Goal: Check status: Check status

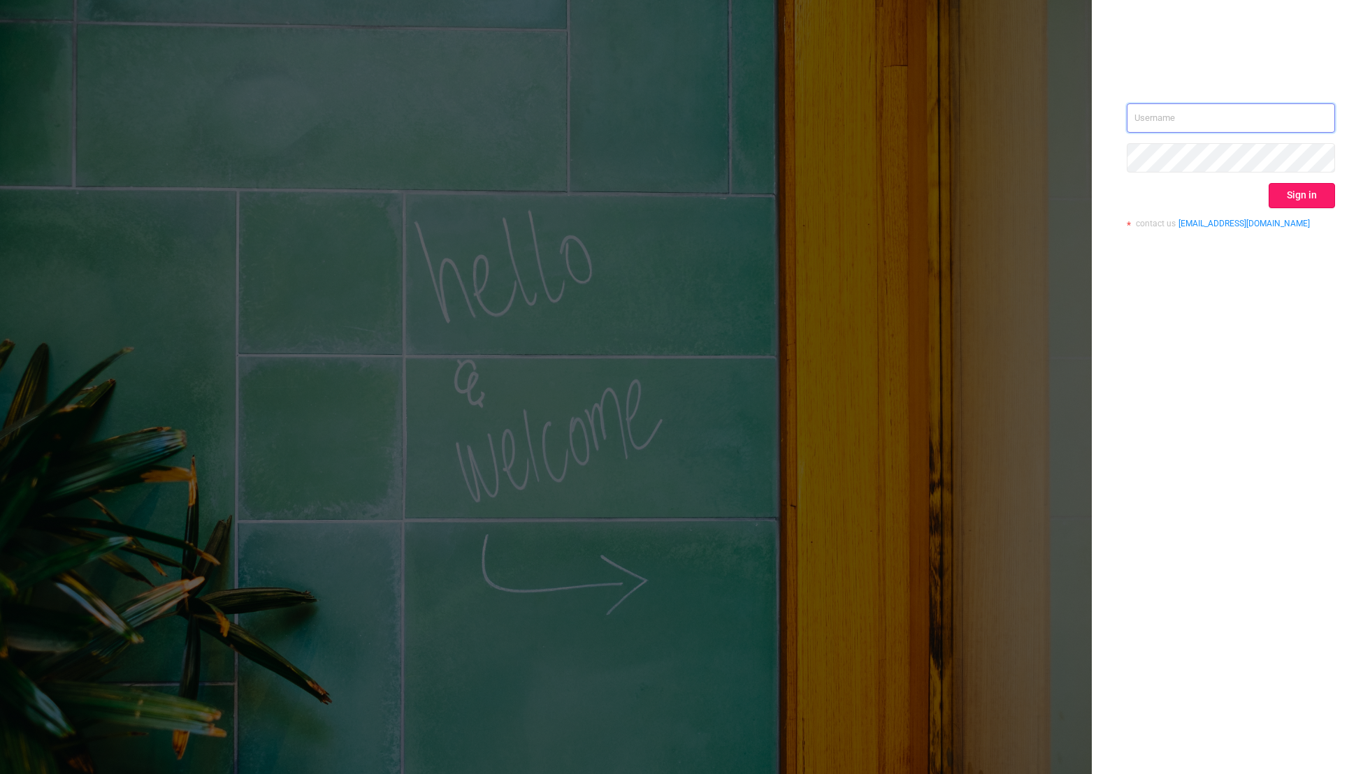
type input "[EMAIL_ADDRESS][DOMAIN_NAME]"
click at [1309, 201] on button "Sign in" at bounding box center [1302, 195] width 66 height 25
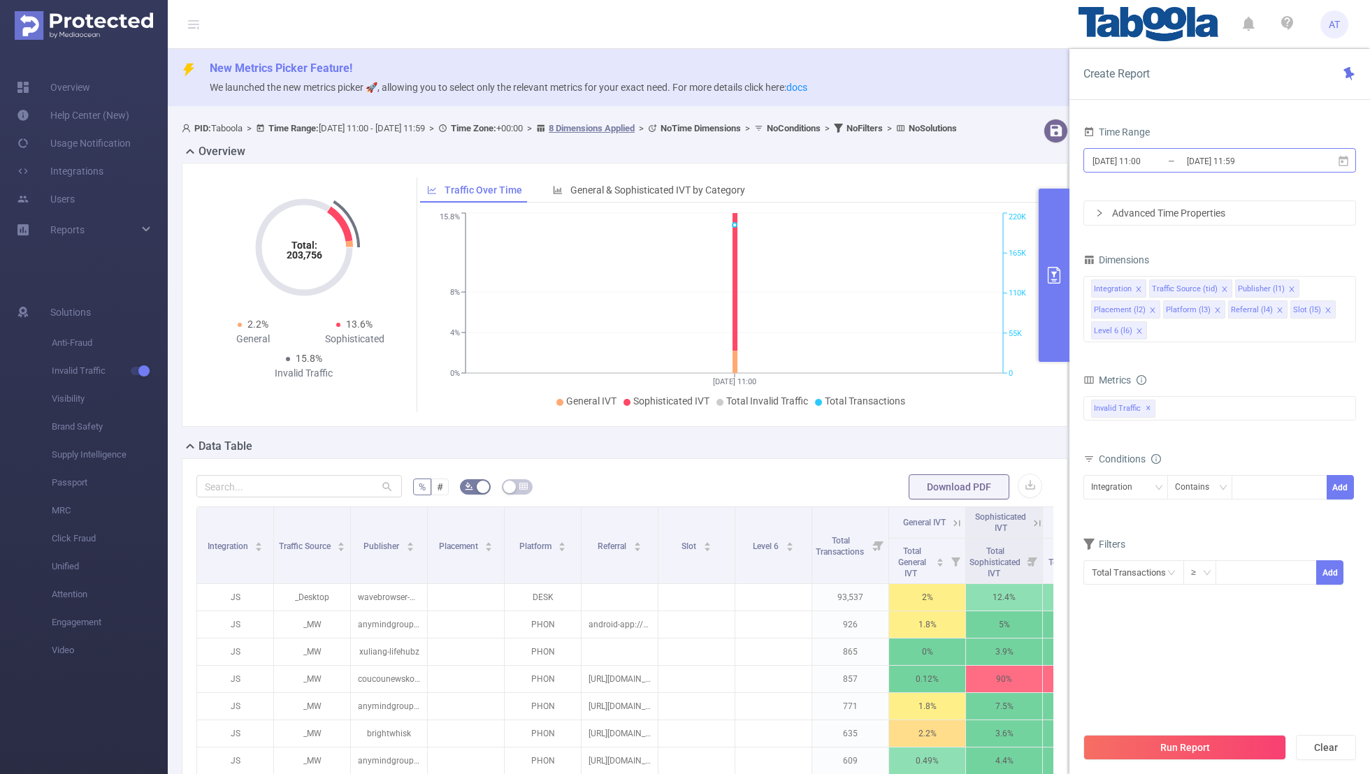
click at [1162, 164] on input "[DATE] 11:00" at bounding box center [1147, 161] width 113 height 19
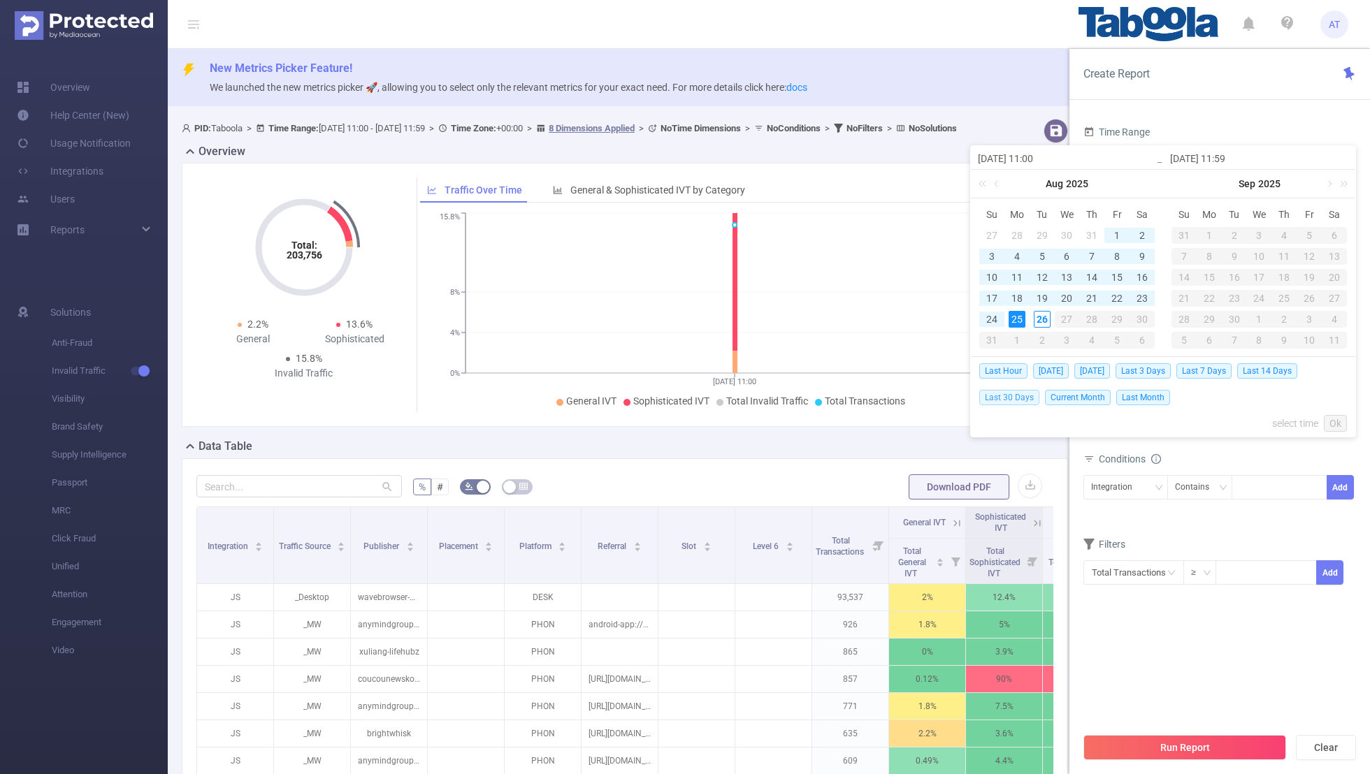
click at [1008, 397] on span "Last 30 Days" at bounding box center [1009, 397] width 60 height 15
type input "[DATE] 00:00"
type input "[DATE] 23:59"
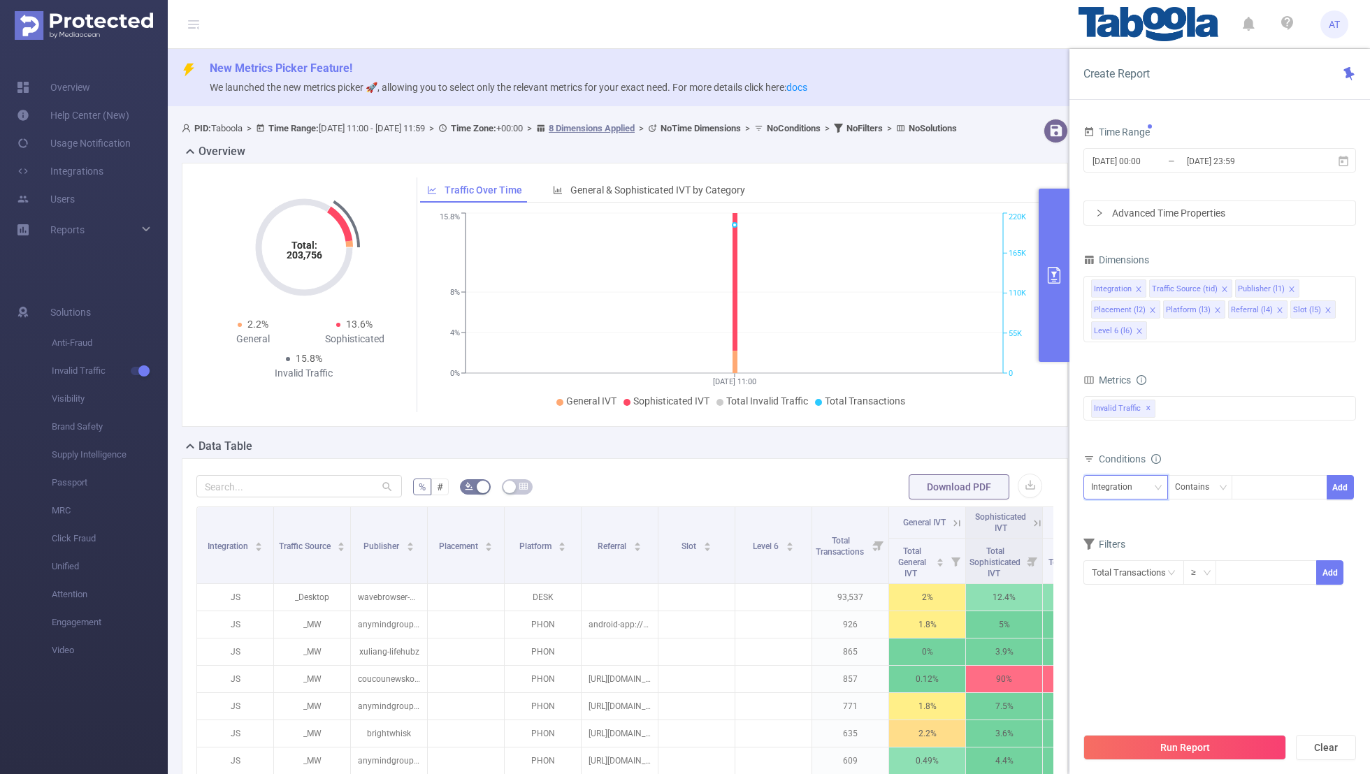
click at [1118, 486] on div "Integration" at bounding box center [1116, 487] width 51 height 23
click at [1113, 562] on li "Publisher (l1)" at bounding box center [1131, 559] width 96 height 22
click at [1138, 290] on icon "icon: close" at bounding box center [1138, 289] width 7 height 7
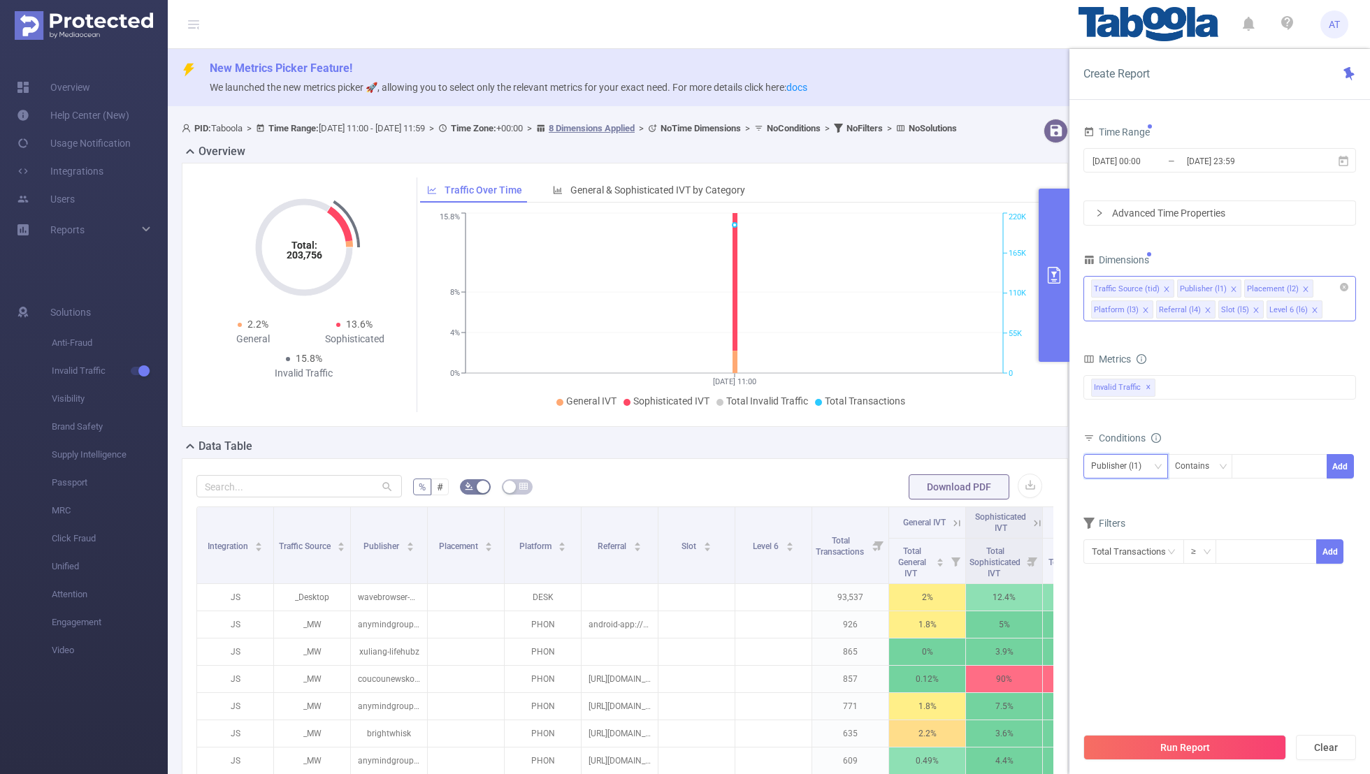
click at [1163, 288] on icon "icon: close" at bounding box center [1166, 289] width 7 height 7
click at [1217, 287] on icon "icon: close" at bounding box center [1219, 289] width 5 height 5
click at [1210, 287] on icon "icon: close" at bounding box center [1212, 289] width 5 height 5
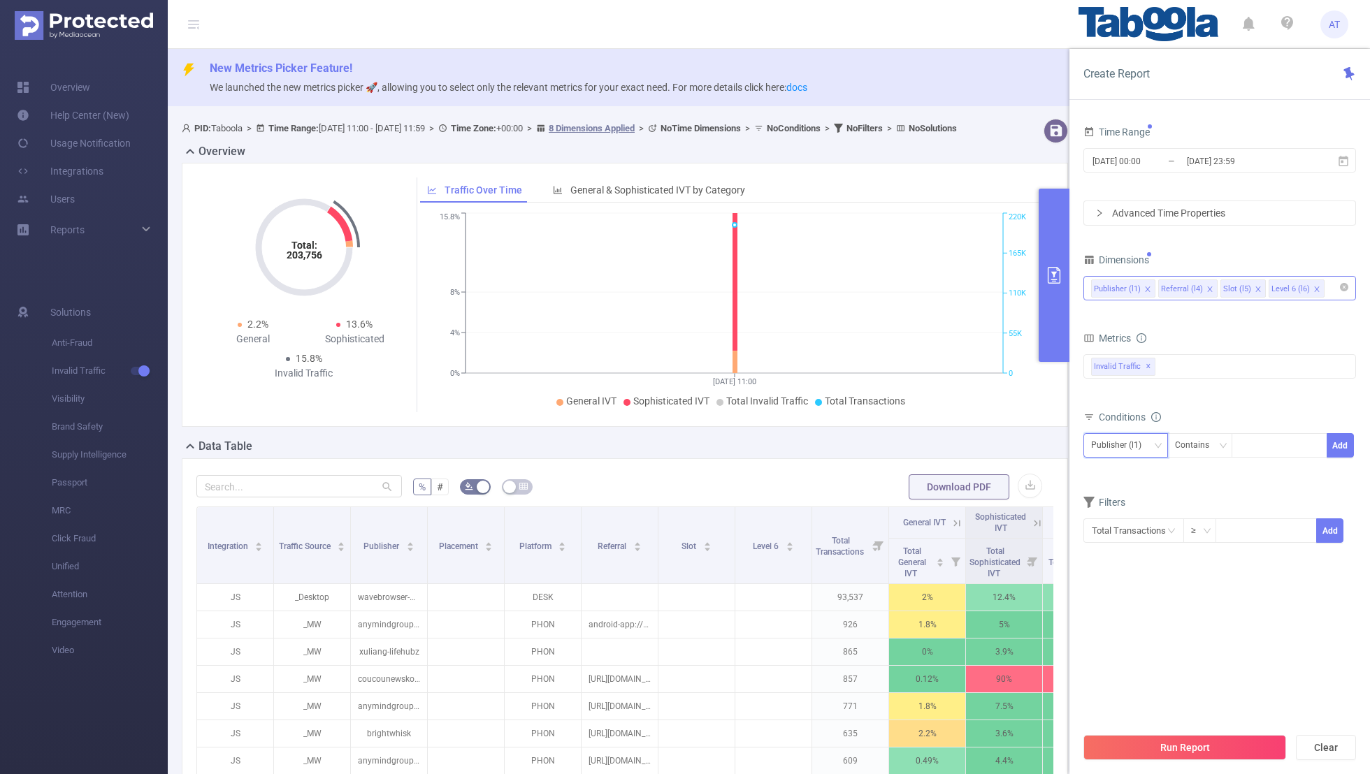
click at [1206, 286] on icon "icon: close" at bounding box center [1209, 289] width 7 height 7
click at [1192, 288] on icon "icon: close" at bounding box center [1195, 289] width 7 height 7
click at [1212, 254] on div "Dimensions" at bounding box center [1219, 261] width 273 height 23
click at [1259, 442] on div at bounding box center [1279, 445] width 80 height 23
paste input "wavebrowser-wavebrowser"
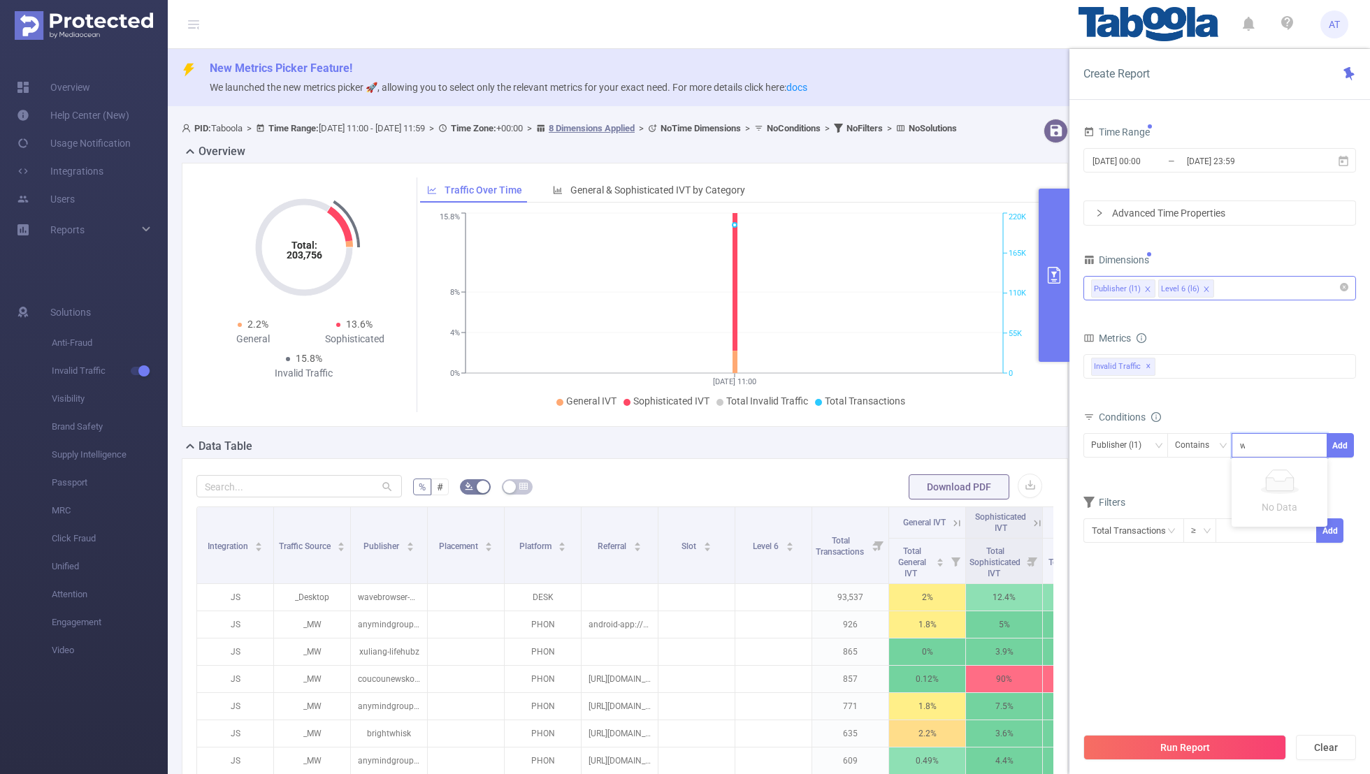
scroll to position [0, 22]
type input "wavebrowser-wavebrowser"
click at [1334, 440] on button "Add" at bounding box center [1340, 445] width 27 height 24
click at [1197, 508] on form "Dimensions Publisher (l1) Level 6 (l6) Metrics bp_total brand-safety brand_is_s…" at bounding box center [1219, 417] width 273 height 335
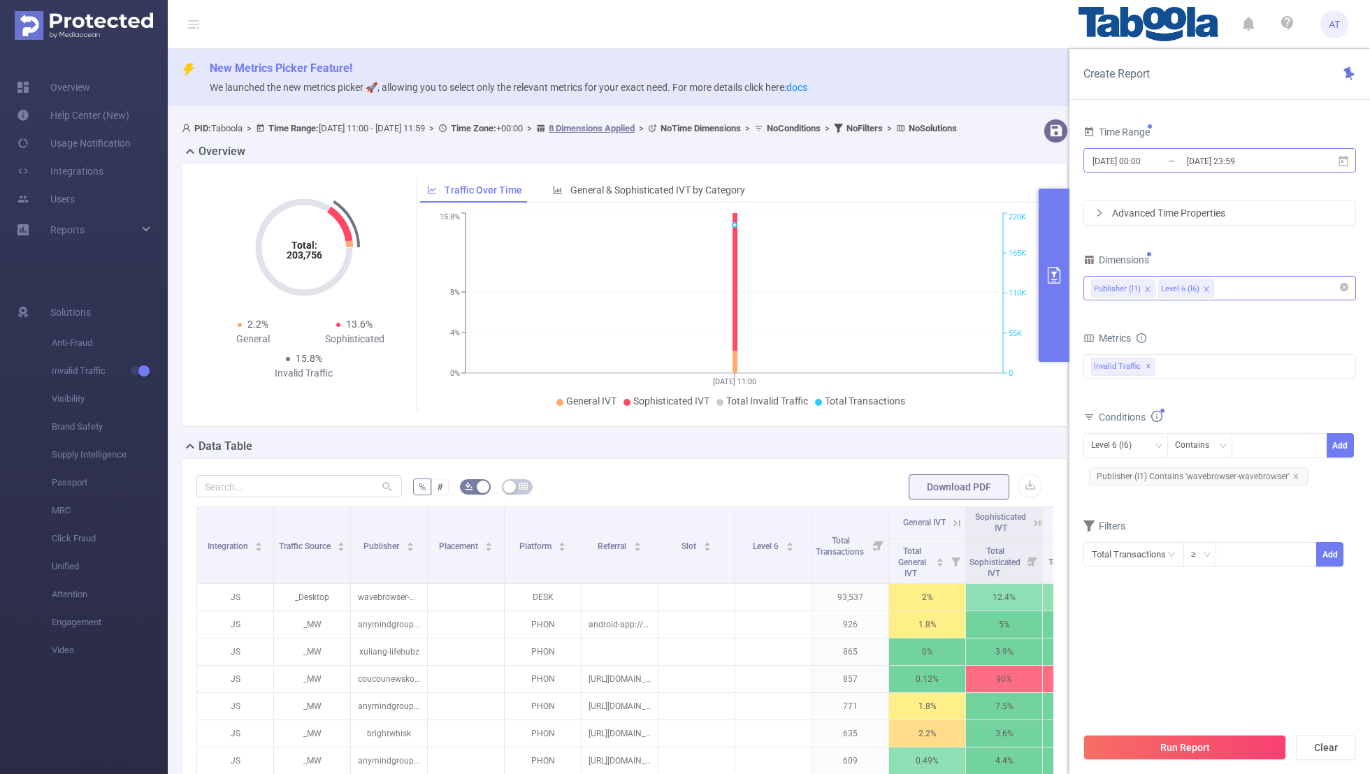
click at [1141, 156] on input "[DATE] 00:00" at bounding box center [1147, 161] width 113 height 19
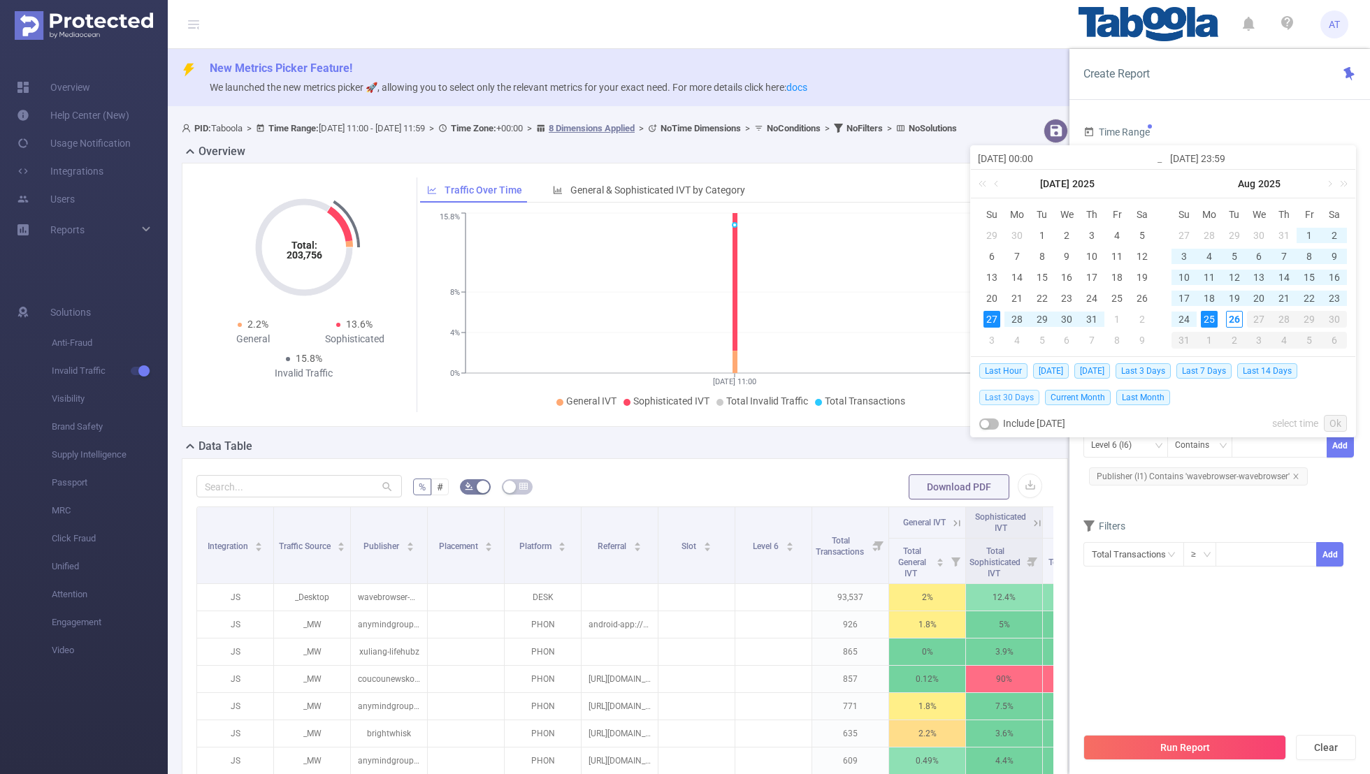
click at [1010, 393] on span "Last 30 Days" at bounding box center [1009, 397] width 60 height 15
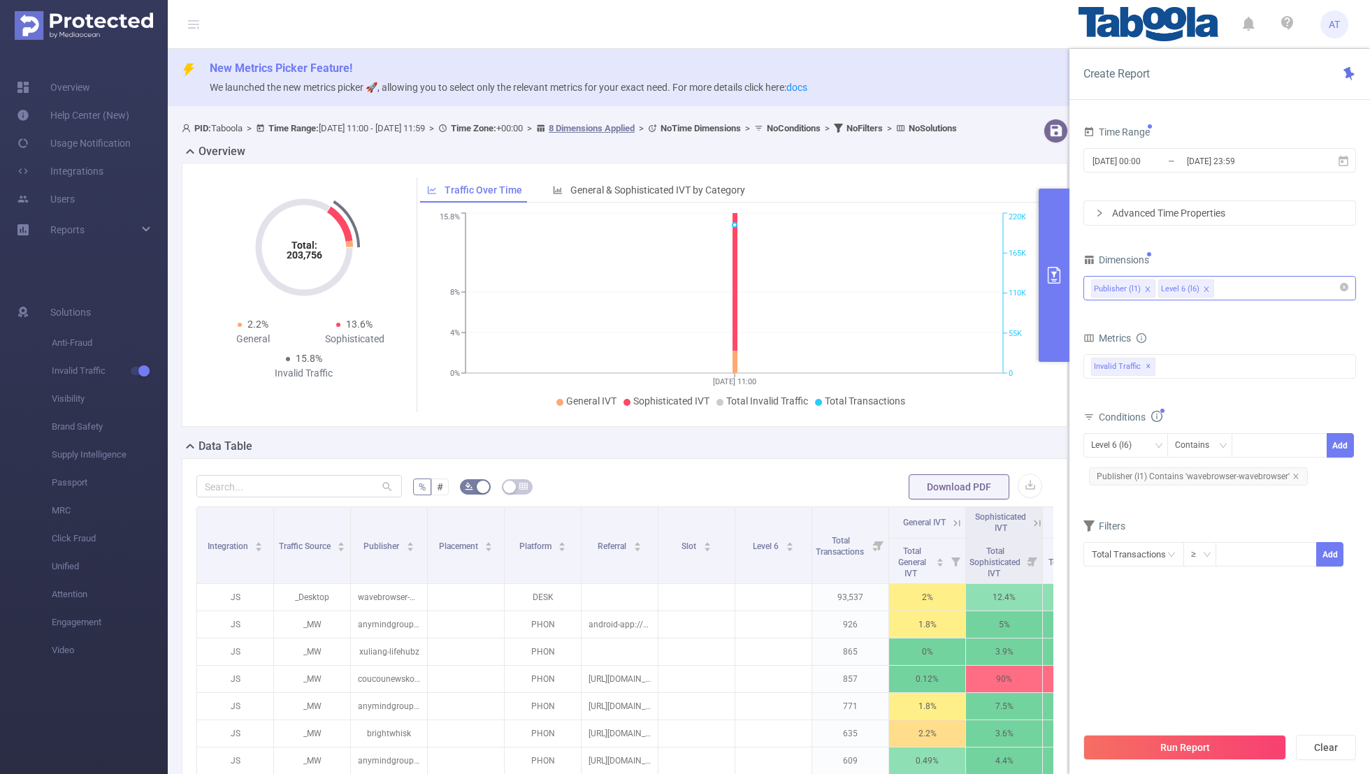
click at [1177, 505] on form "Dimensions Publisher (l1) Level 6 (l6) Metrics bp_total brand-safety brand_is_s…" at bounding box center [1219, 417] width 273 height 335
click at [1170, 698] on section "Time Range [DATE] 00:00 _ [DATE] 23:59 Advanced Time Properties Dimensions Publ…" at bounding box center [1219, 423] width 273 height 603
click at [1164, 756] on button "Run Report" at bounding box center [1184, 747] width 203 height 25
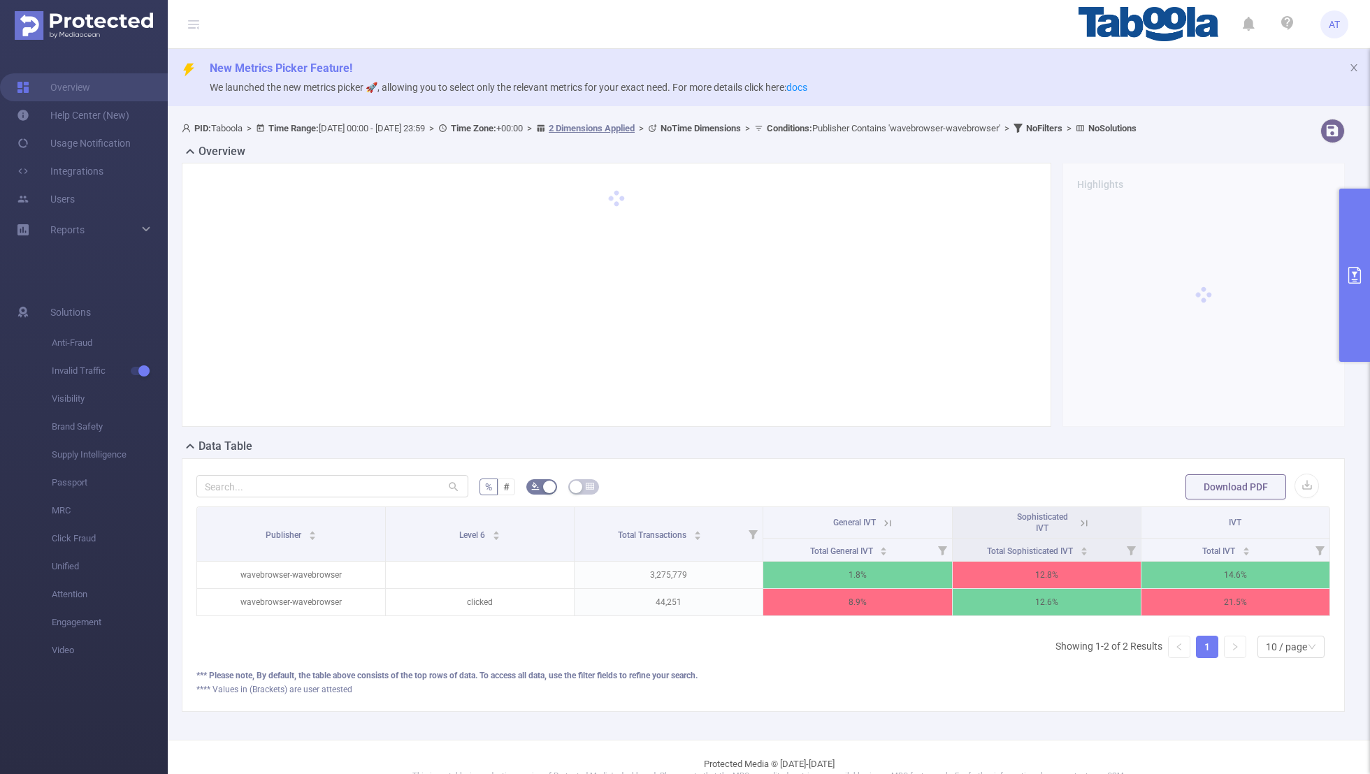
click at [1086, 523] on icon at bounding box center [1084, 523] width 13 height 13
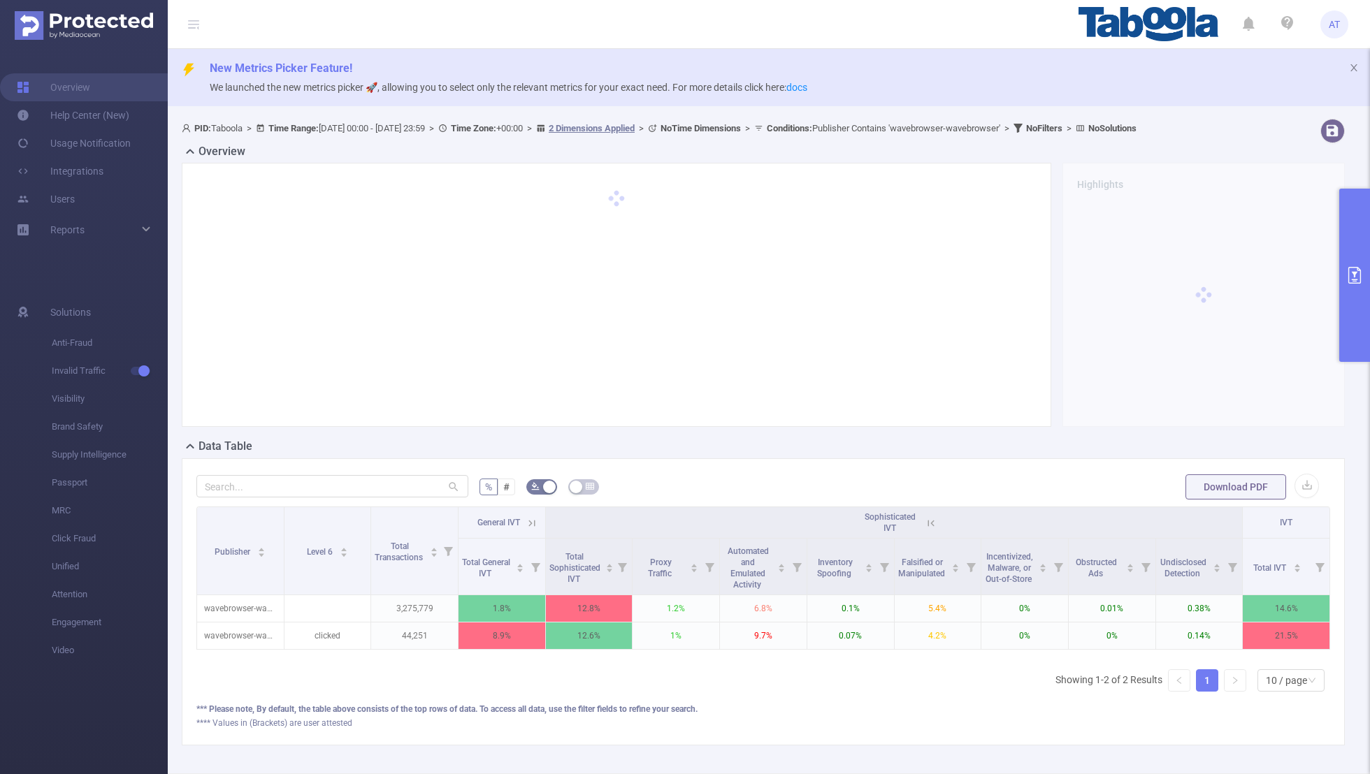
click at [535, 521] on icon at bounding box center [532, 523] width 13 height 13
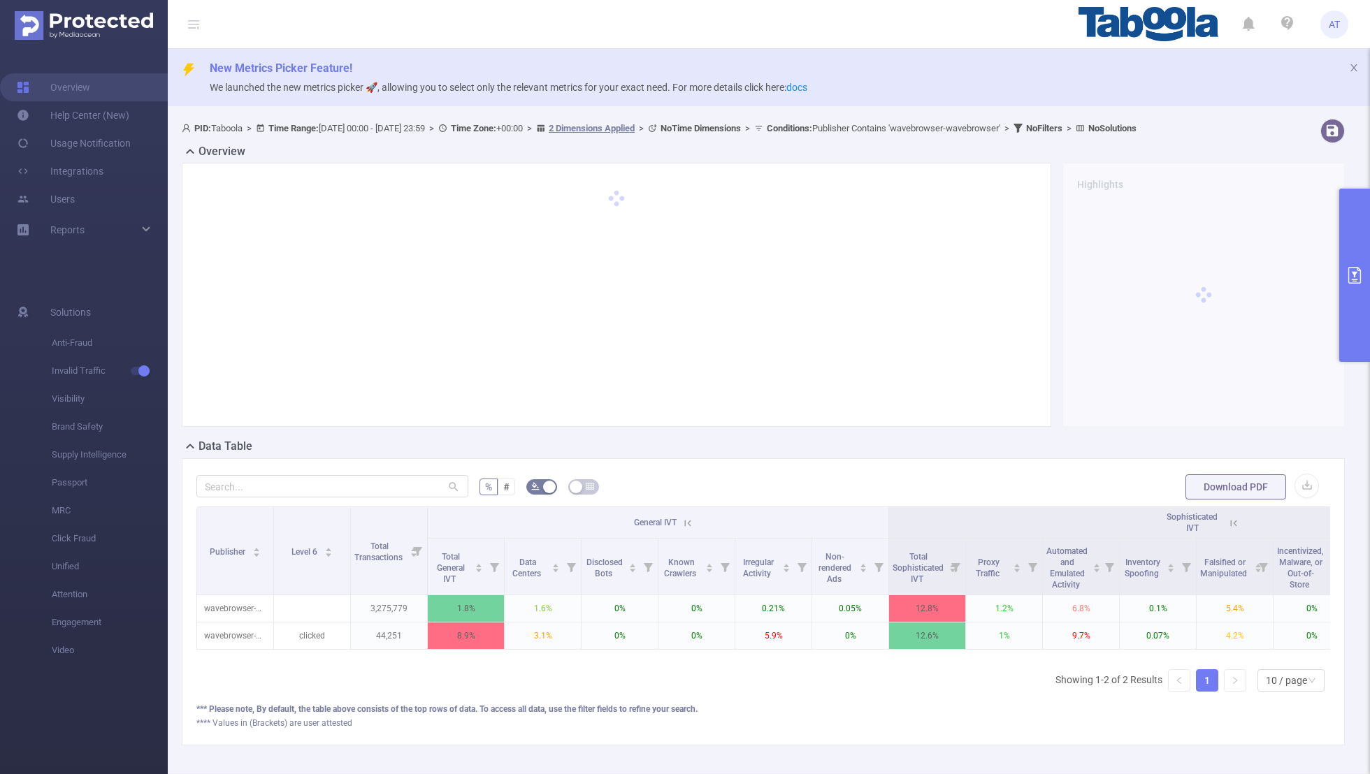
click at [1341, 254] on button "primary" at bounding box center [1354, 275] width 31 height 173
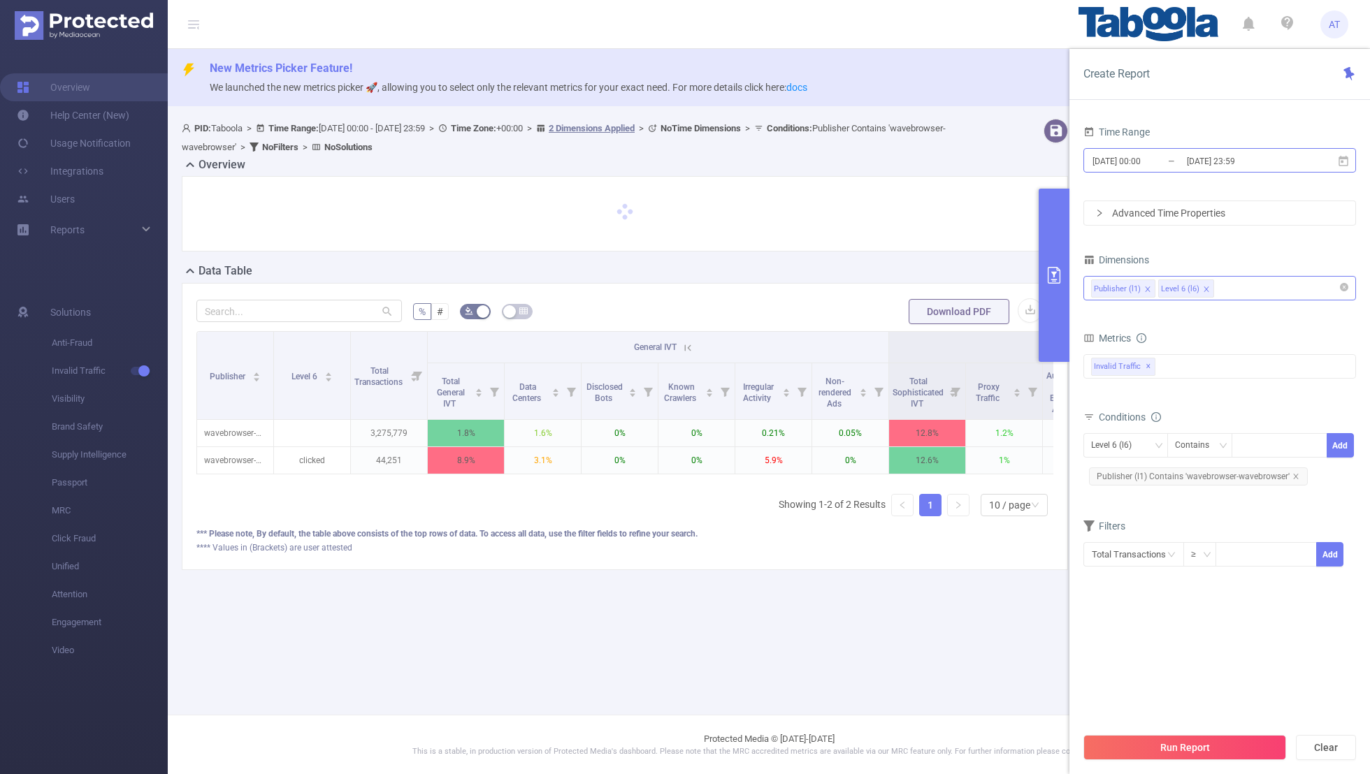
click at [1221, 157] on input "[DATE] 23:59" at bounding box center [1241, 161] width 113 height 19
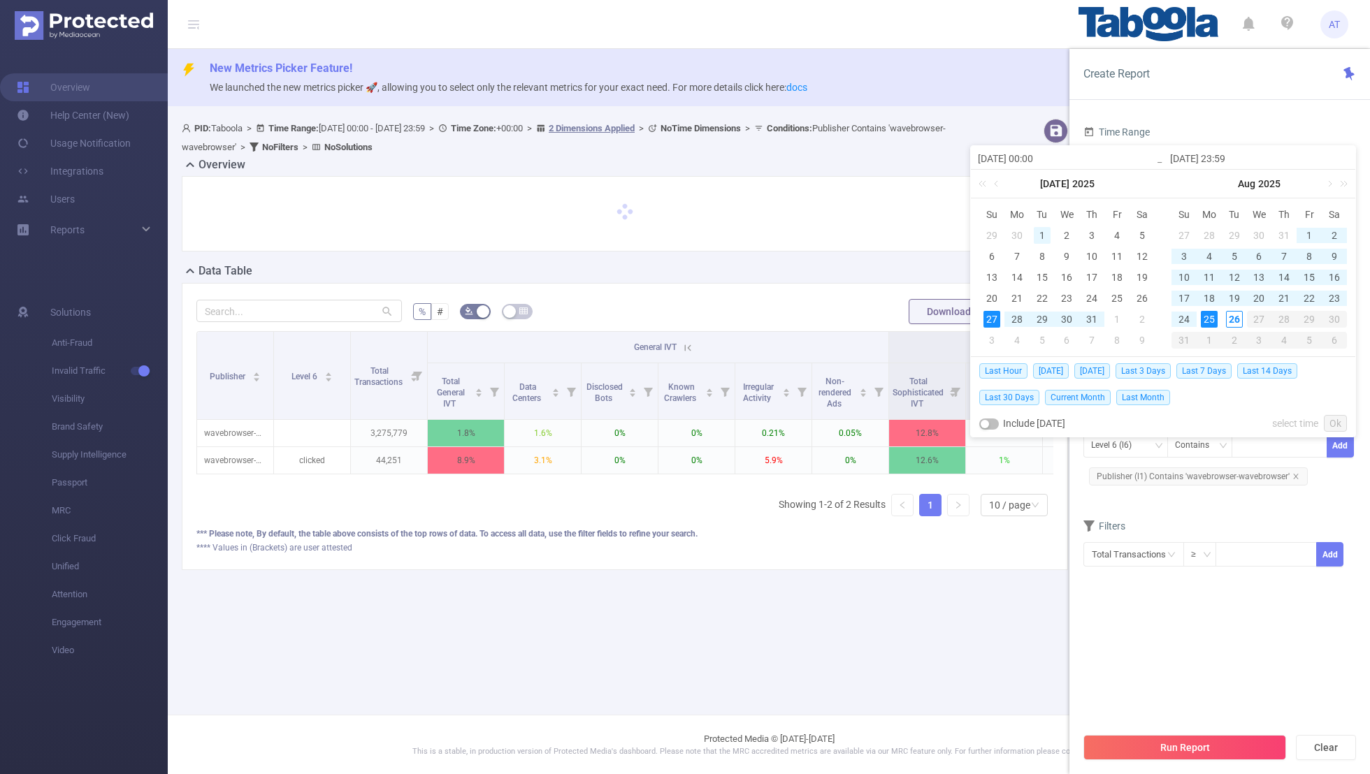
click at [1046, 231] on div "1" at bounding box center [1042, 235] width 17 height 17
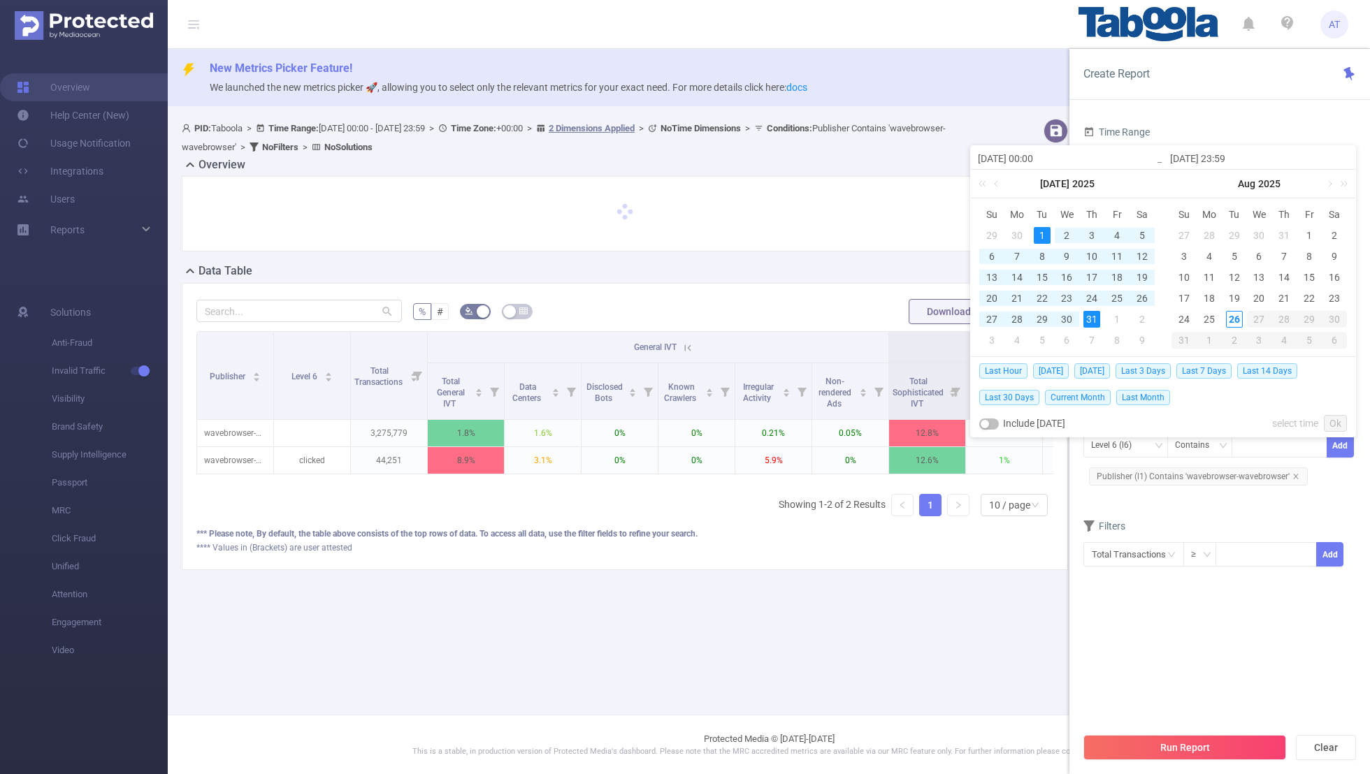
click at [1091, 315] on div "31" at bounding box center [1091, 319] width 17 height 17
type input "[DATE] 00:00"
type input "[DATE] 23:59"
type input "[DATE] 00:00"
type input "[DATE] 23:59"
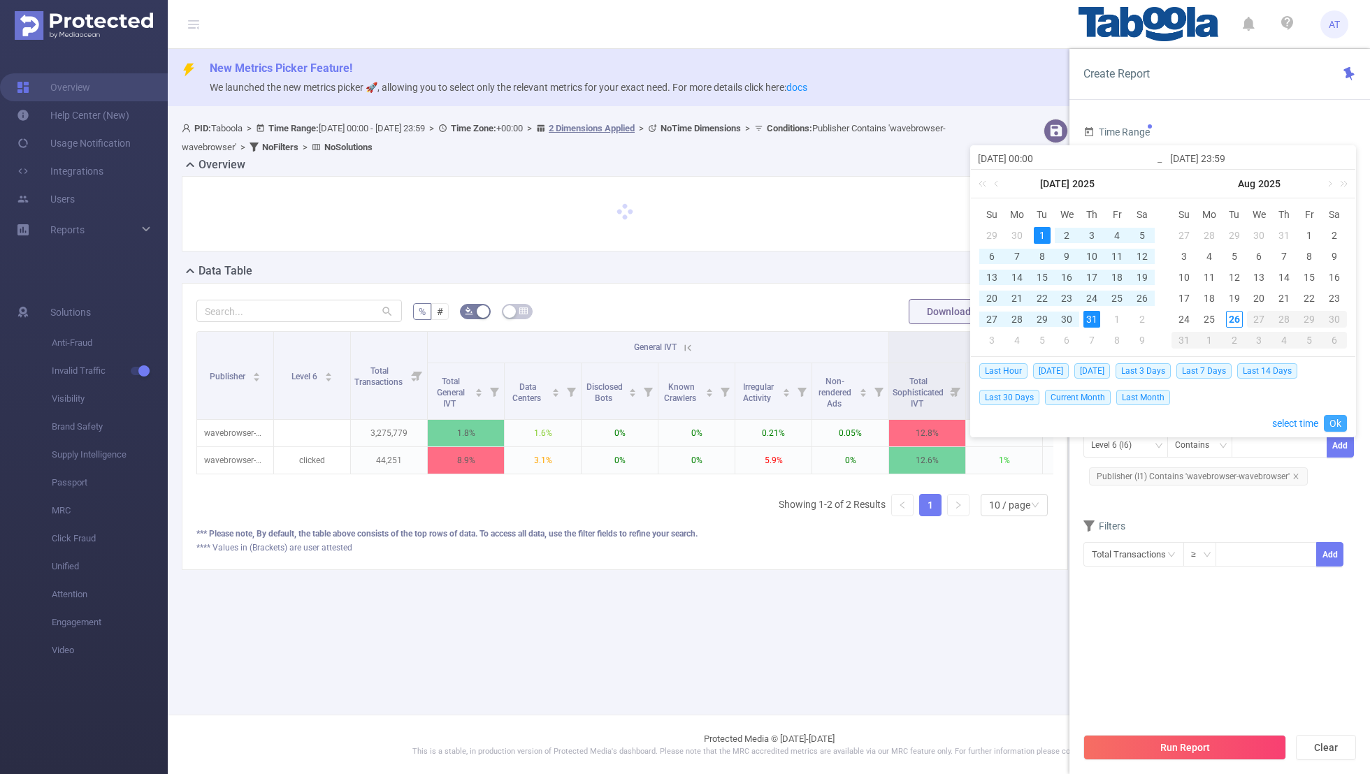
click at [1333, 420] on link "Ok" at bounding box center [1335, 423] width 23 height 17
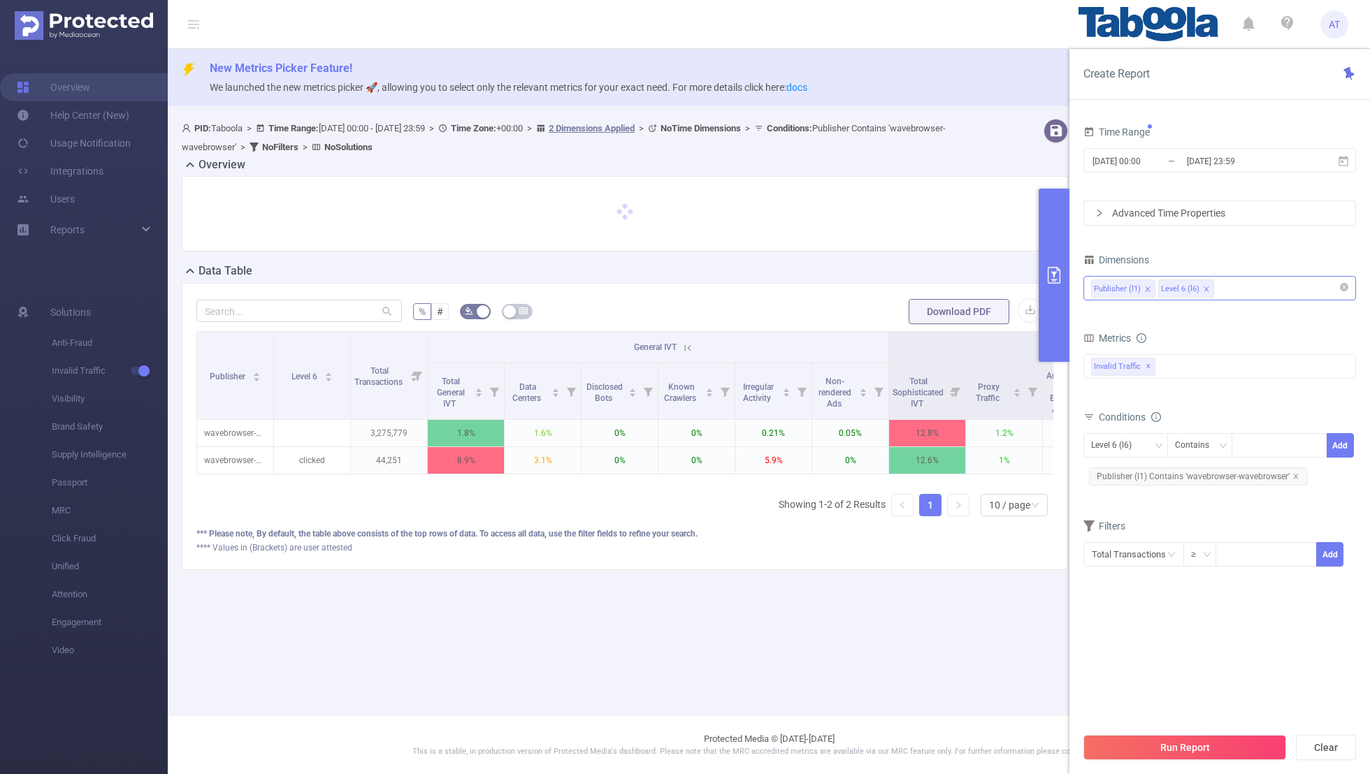
click at [1154, 661] on section "Time Range [DATE] 00:00 _ [DATE] 23:59 Advanced Time Properties Dimensions Publ…" at bounding box center [1219, 423] width 273 height 603
click at [1163, 750] on button "Run Report" at bounding box center [1184, 747] width 203 height 25
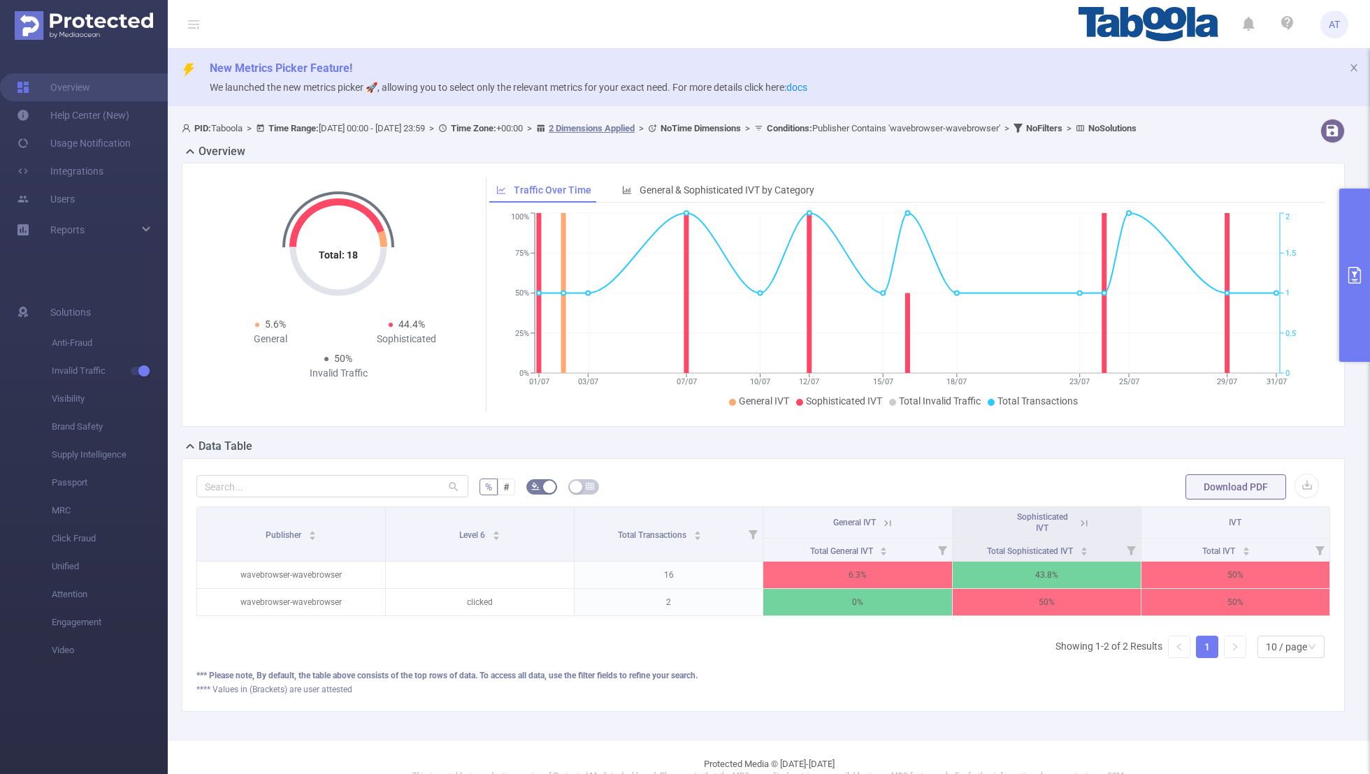
click at [1349, 288] on button "primary" at bounding box center [1354, 275] width 31 height 173
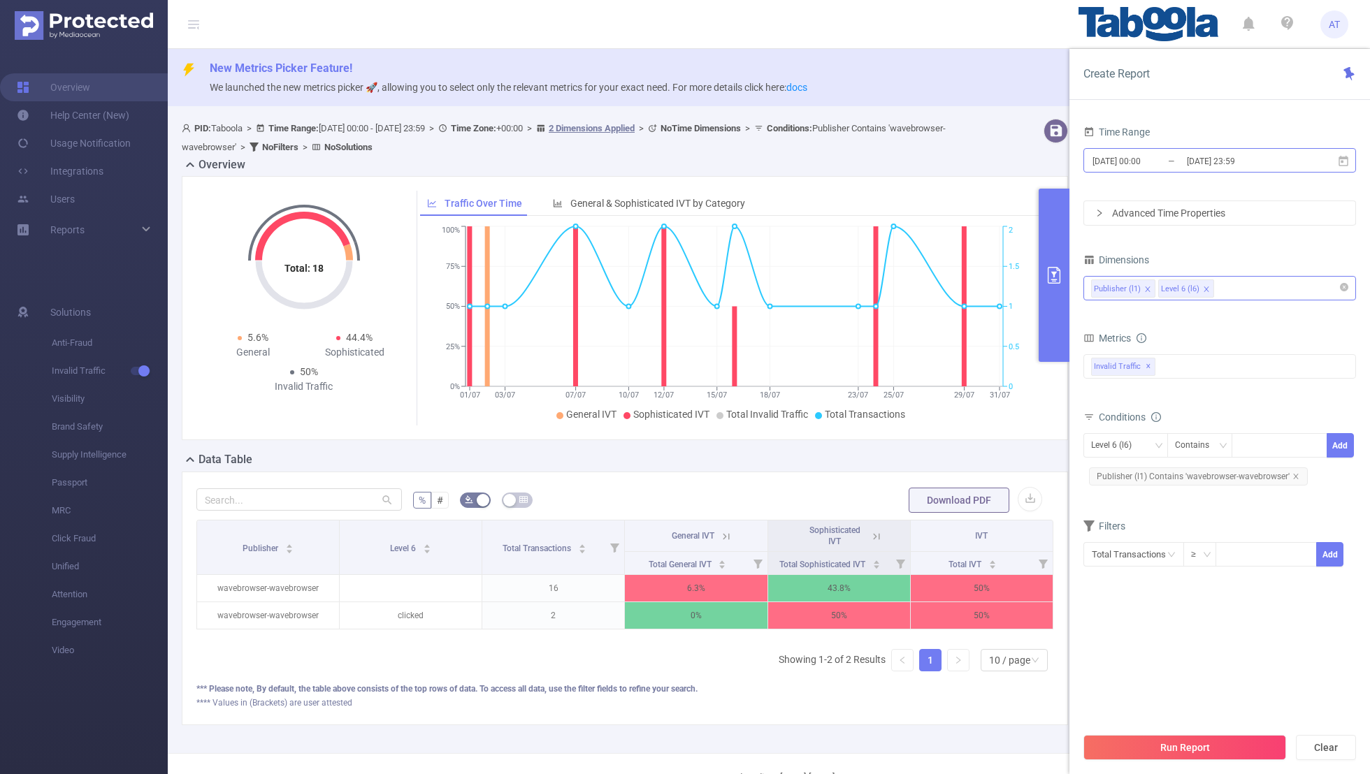
click at [1159, 166] on input "[DATE] 00:00" at bounding box center [1147, 161] width 113 height 19
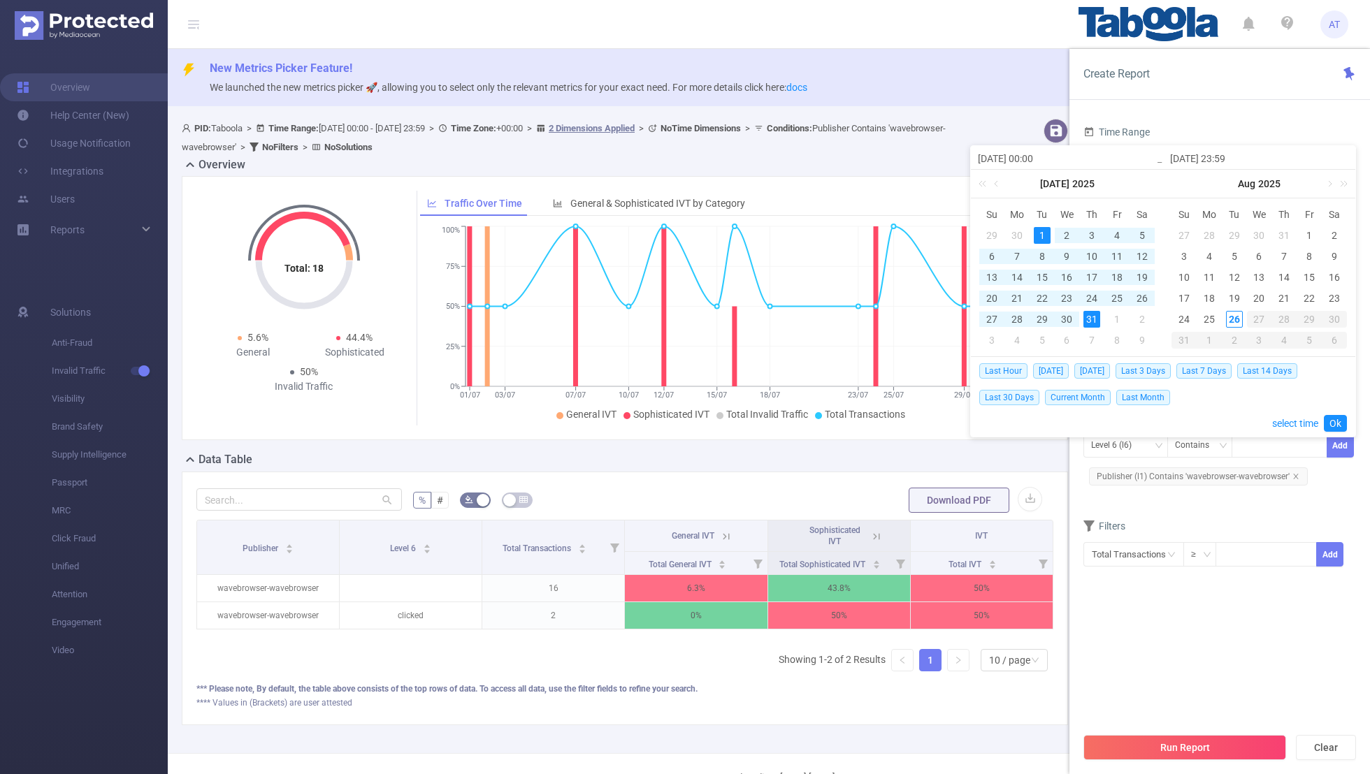
click at [1043, 235] on div "1" at bounding box center [1042, 235] width 17 height 17
click at [1091, 319] on div "31" at bounding box center [1091, 319] width 17 height 17
click at [1331, 421] on link "Ok" at bounding box center [1335, 423] width 23 height 17
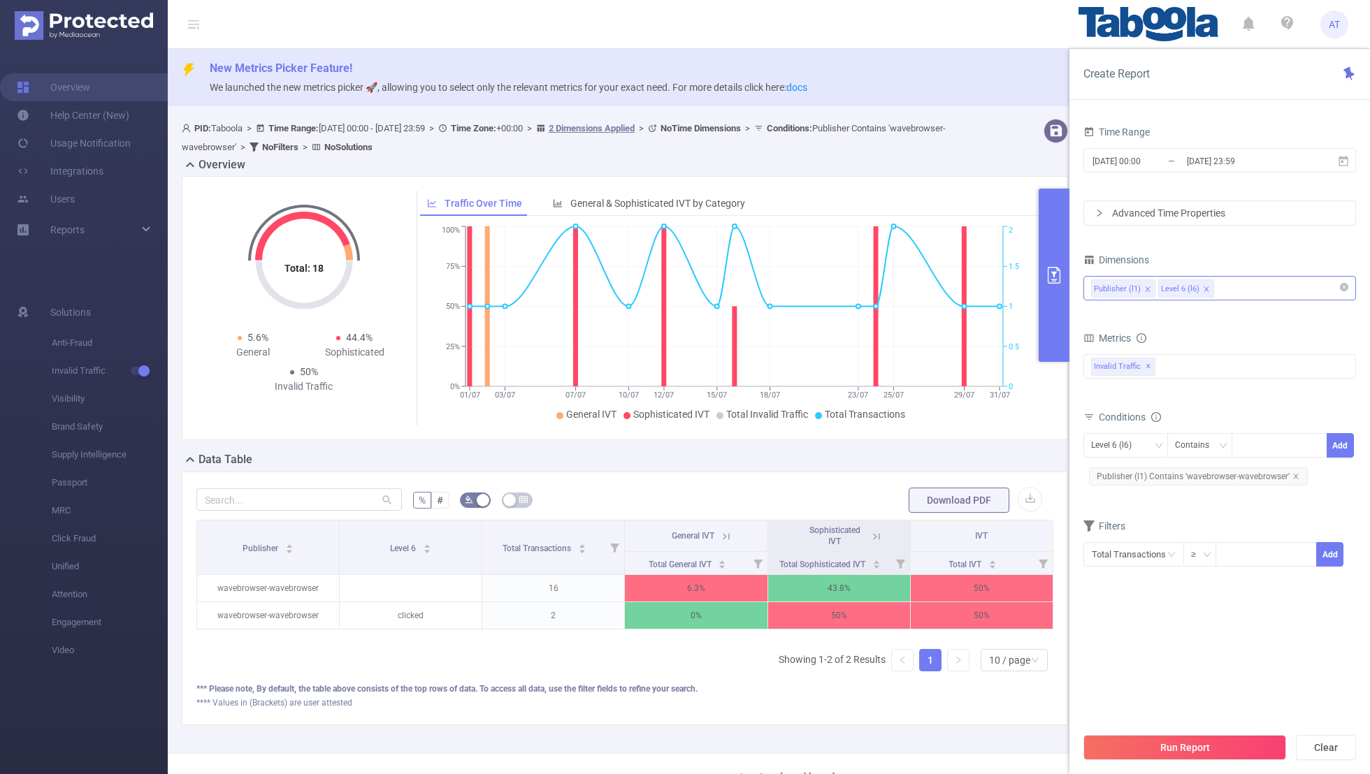
click at [1215, 646] on section "Time Range [DATE] 00:00 _ [DATE] 23:59 Advanced Time Properties Dimensions Publ…" at bounding box center [1219, 423] width 273 height 603
click at [1191, 741] on button "Run Report" at bounding box center [1184, 747] width 203 height 25
